Goal: Information Seeking & Learning: Learn about a topic

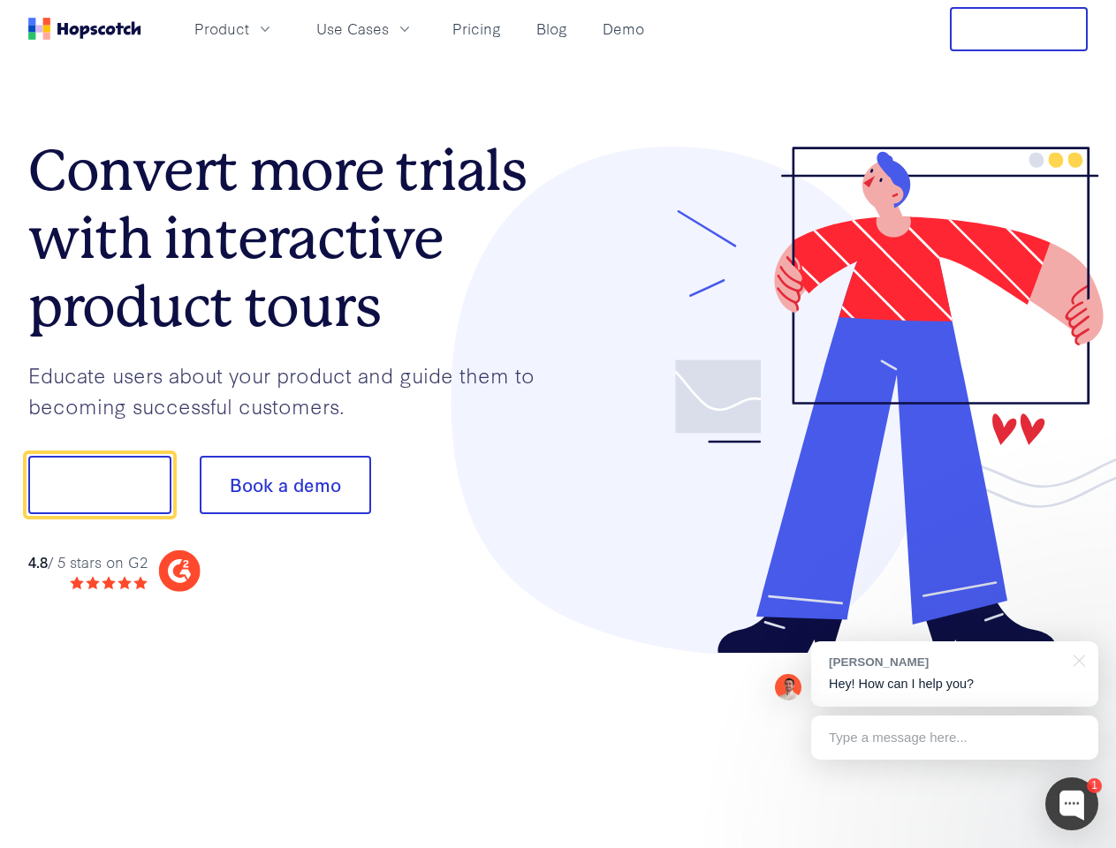
click at [558, 424] on div at bounding box center [823, 401] width 530 height 508
click at [249, 28] on span "Product" at bounding box center [221, 29] width 55 height 22
click at [389, 28] on span "Use Cases" at bounding box center [352, 29] width 72 height 22
click at [1019, 29] on button "Free Trial" at bounding box center [1019, 29] width 138 height 44
click at [99, 485] on button "Show me!" at bounding box center [99, 485] width 143 height 58
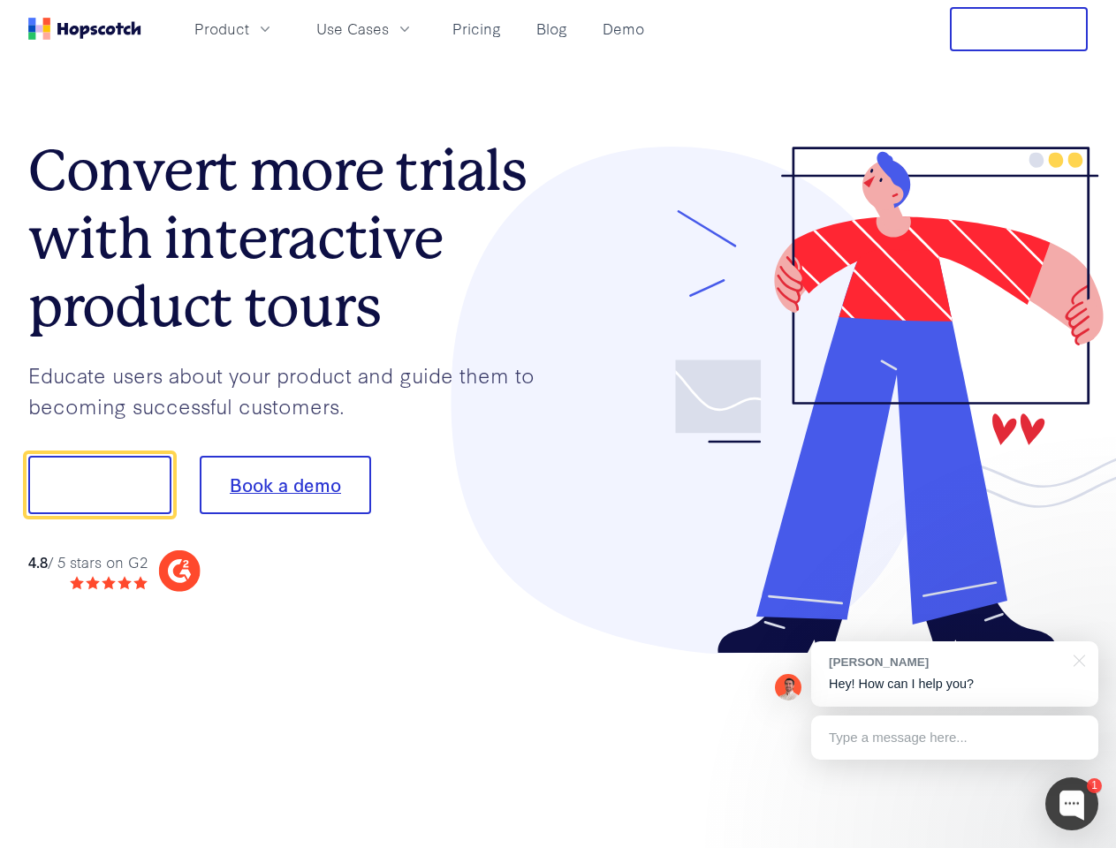
click at [284, 485] on button "Book a demo" at bounding box center [285, 485] width 171 height 58
click at [1072, 804] on div at bounding box center [1071, 803] width 53 height 53
click at [954, 674] on div "[PERSON_NAME] Hey! How can I help you?" at bounding box center [954, 673] width 287 height 65
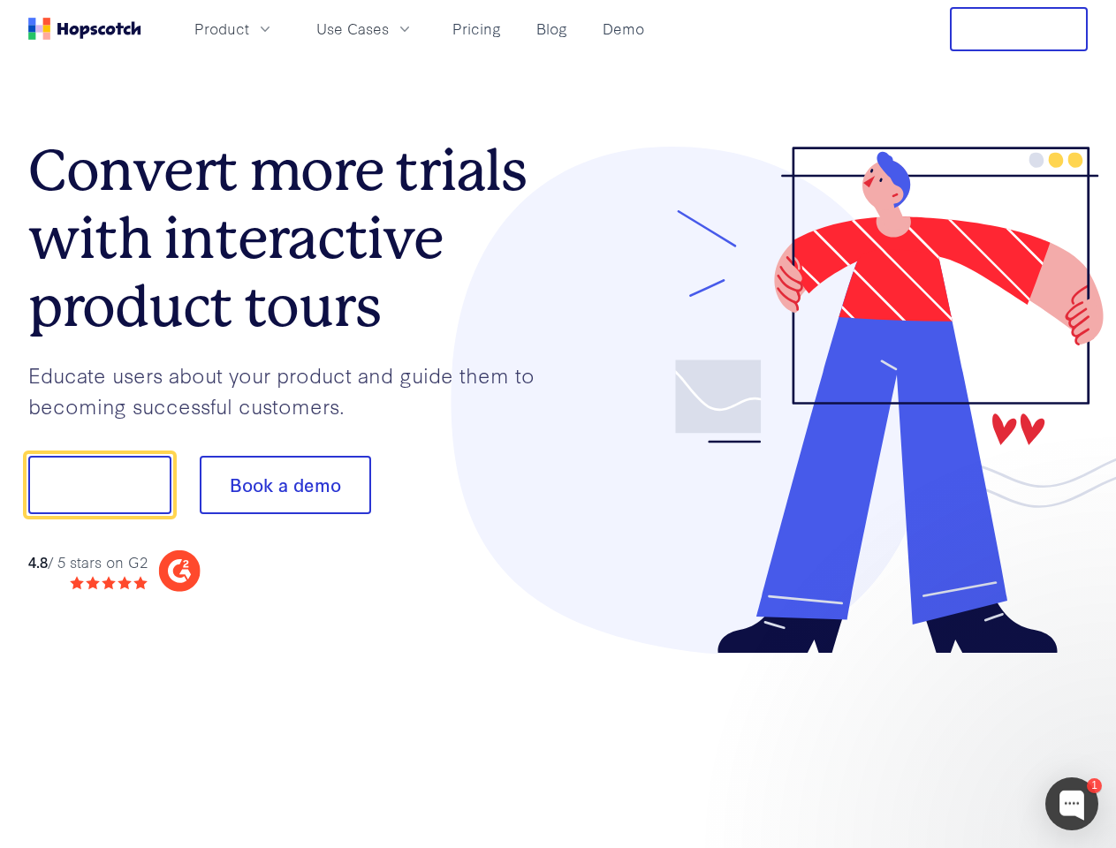
click at [1076, 659] on div at bounding box center [932, 482] width 331 height 589
click at [954, 738] on div at bounding box center [932, 601] width 331 height 352
